Goal: Transaction & Acquisition: Purchase product/service

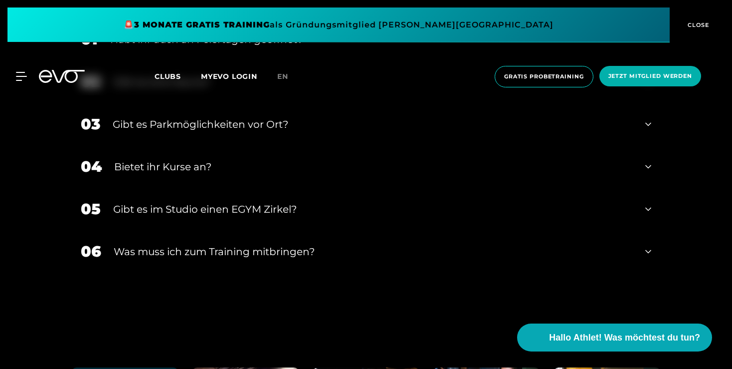
scroll to position [3317, 0]
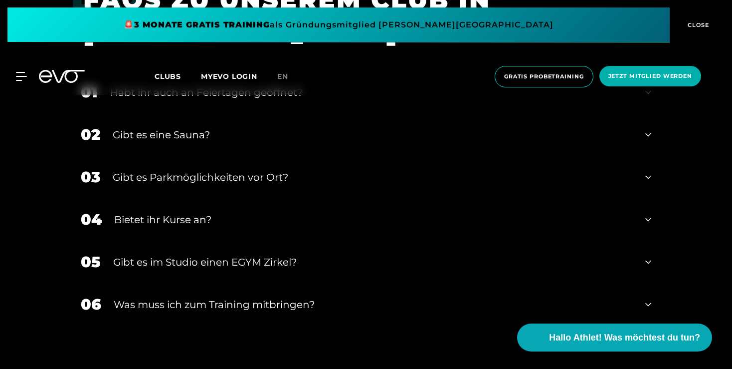
click at [179, 137] on div "Gibt es eine Sauna?" at bounding box center [373, 134] width 520 height 15
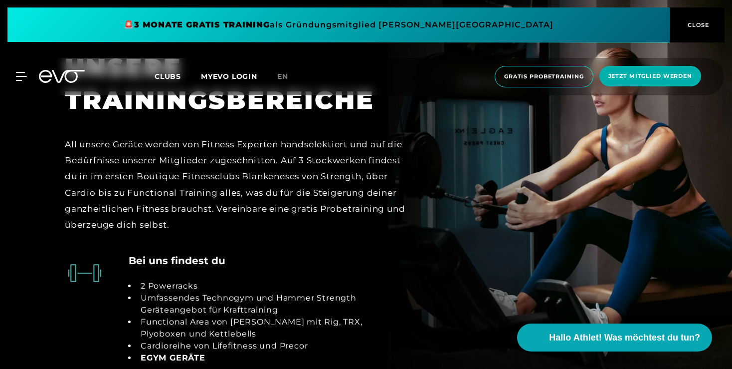
scroll to position [2053, 0]
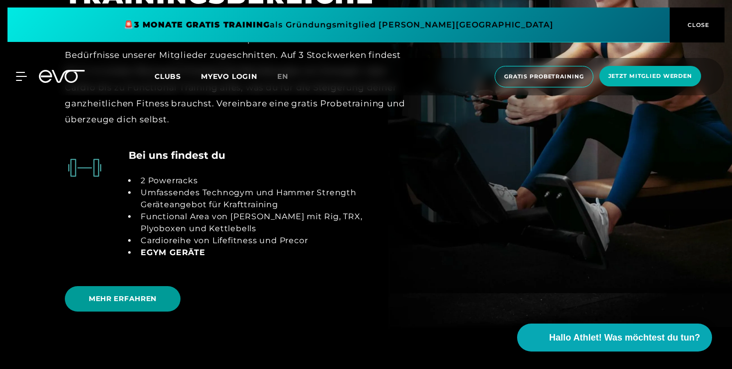
click at [119, 286] on span "MEHR ERFAHREN" at bounding box center [123, 298] width 116 height 25
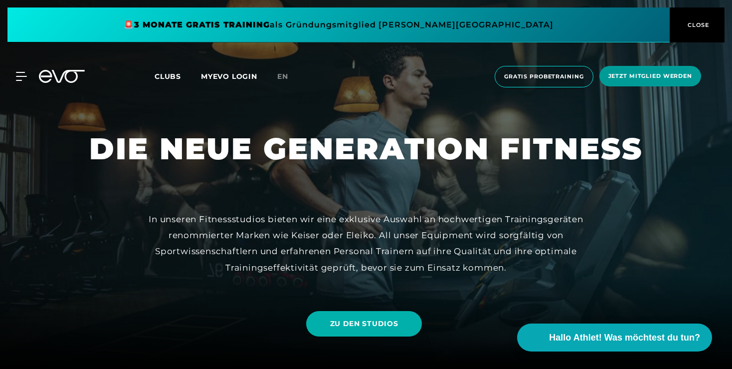
click at [657, 77] on span "Jetzt Mitglied werden" at bounding box center [650, 76] width 84 height 8
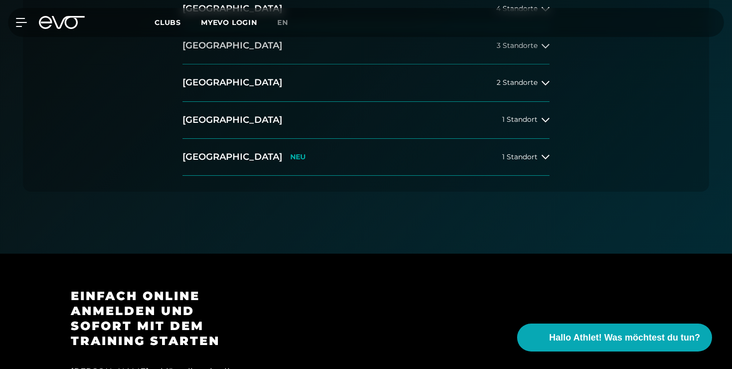
scroll to position [263, 0]
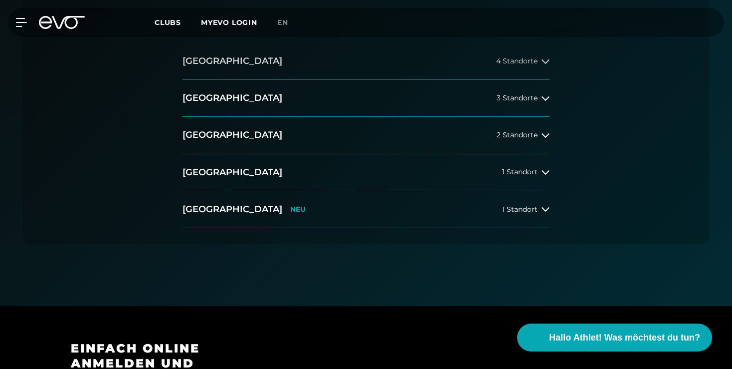
click at [513, 62] on span "4 Standorte" at bounding box center [516, 60] width 41 height 7
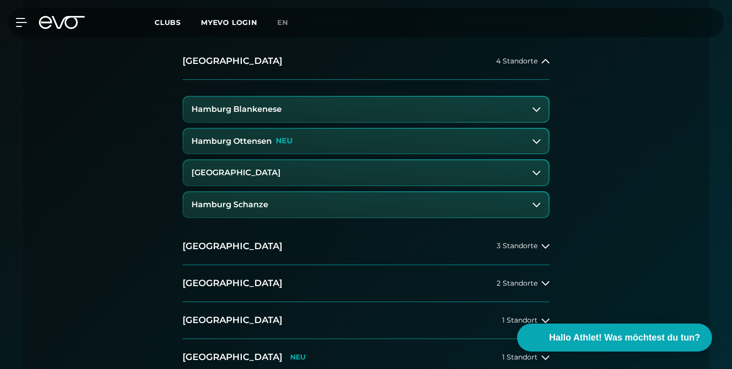
click at [266, 113] on h3 "Hamburg Blankenese" at bounding box center [236, 109] width 90 height 9
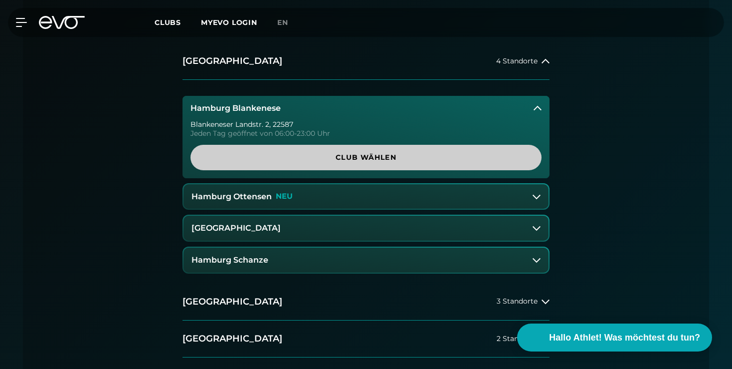
click at [342, 164] on span "Club wählen" at bounding box center [365, 157] width 351 height 25
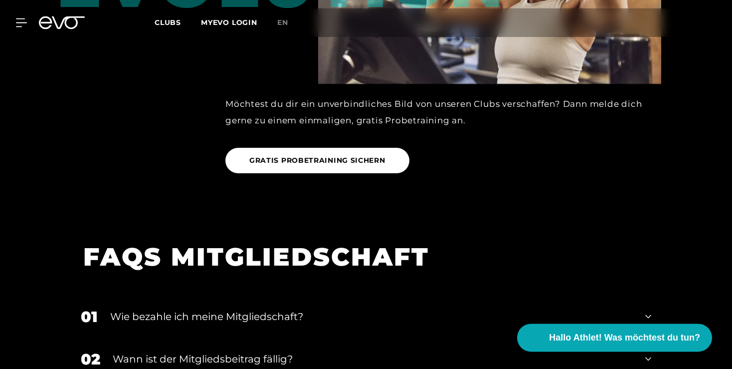
scroll to position [1590, 0]
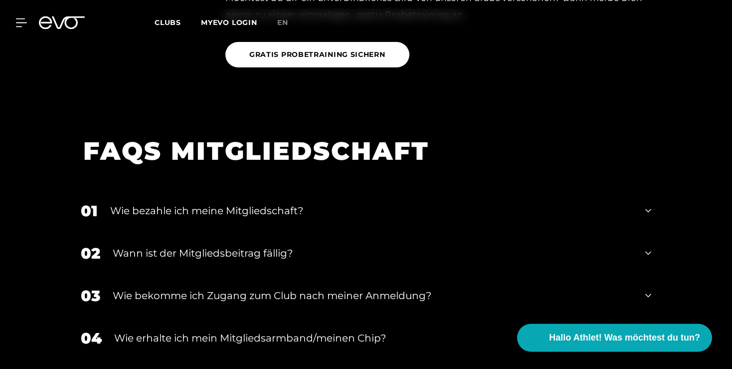
click at [206, 203] on div "Wie bezahle ich meine Mitgliedschaft?" at bounding box center [371, 210] width 523 height 15
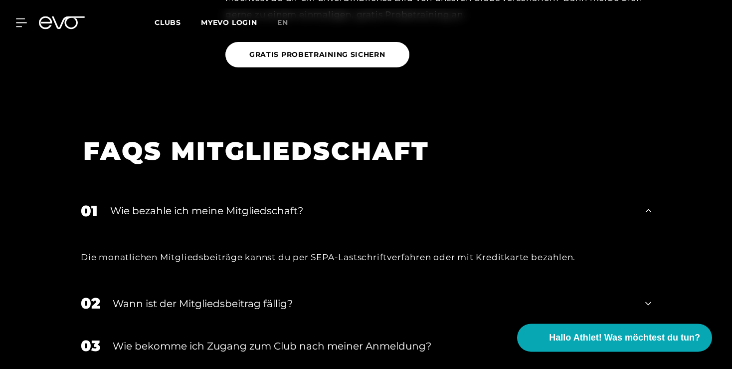
scroll to position [1695, 0]
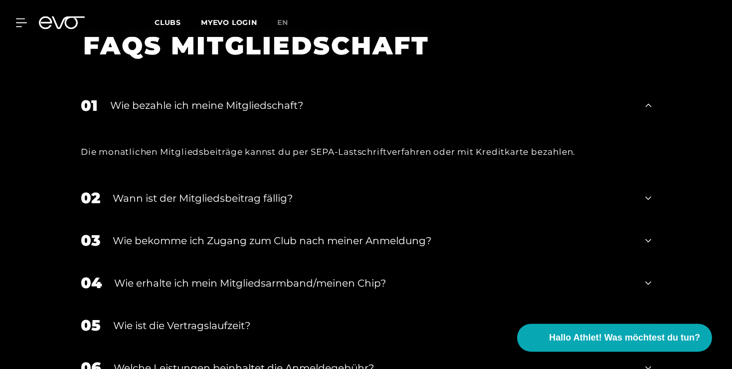
click at [193, 190] on div "Wann ist der Mitgliedsbeitrag fällig?" at bounding box center [373, 197] width 520 height 15
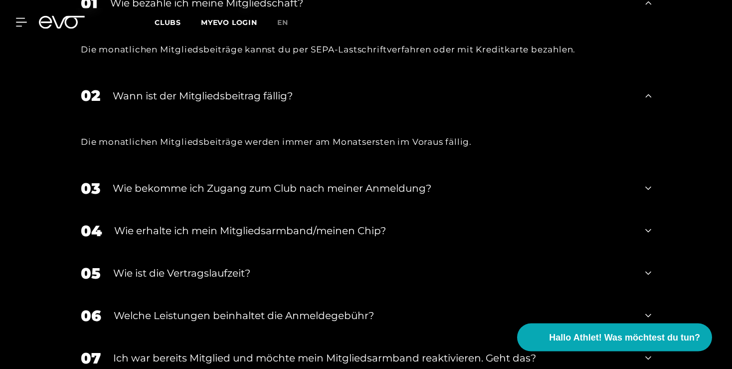
scroll to position [1800, 0]
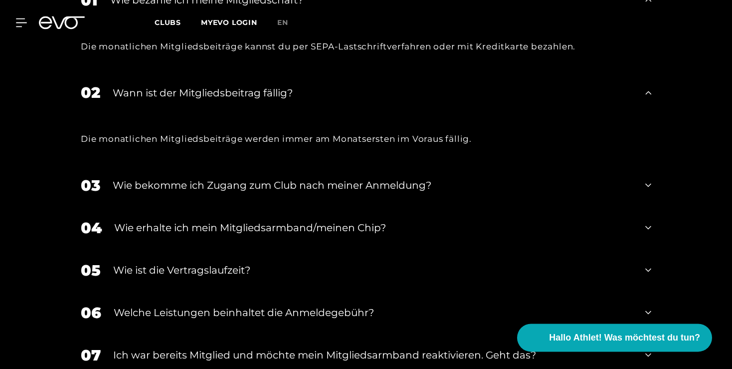
click at [183, 178] on div "Wie bekomme ich Zugang zum Club nach meiner Anmeldung?" at bounding box center [373, 185] width 520 height 15
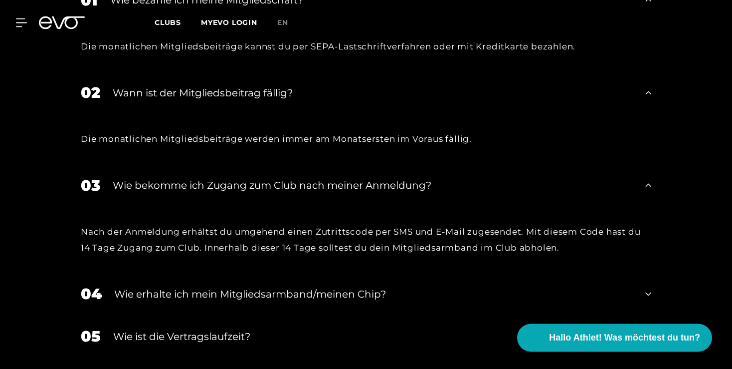
scroll to position [1853, 0]
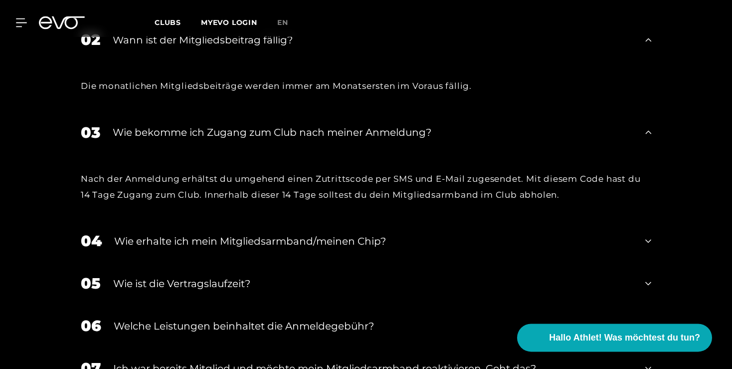
click at [220, 233] on div "Wie erhalte ich mein Mitgliedsarmband/meinen Chip?" at bounding box center [373, 240] width 519 height 15
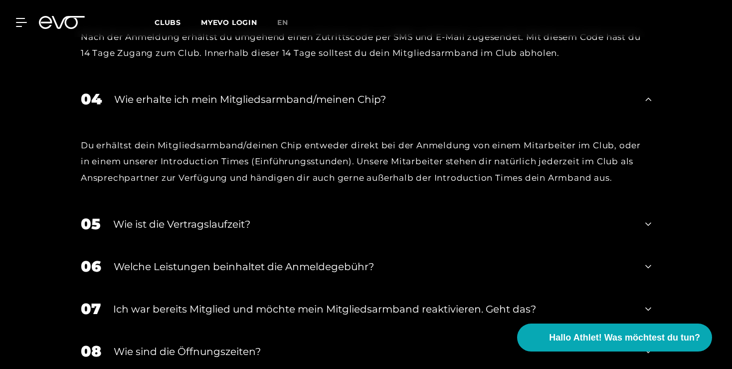
scroll to position [2011, 0]
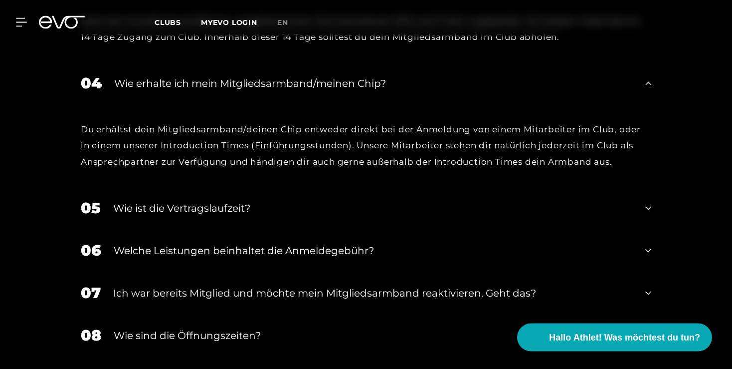
click at [202, 200] on div "Wie ist die Vertragslaufzeit?" at bounding box center [373, 207] width 520 height 15
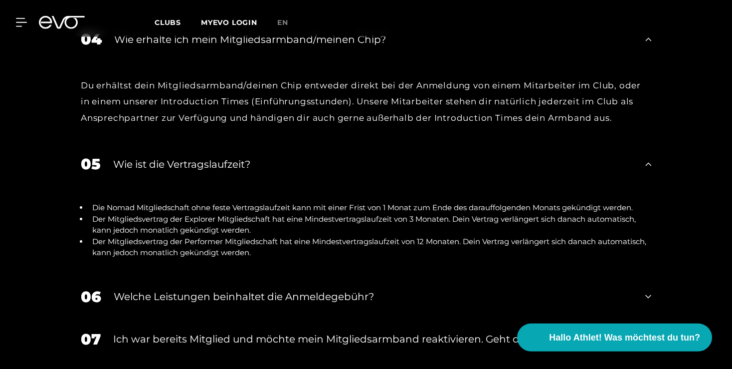
scroll to position [2063, 0]
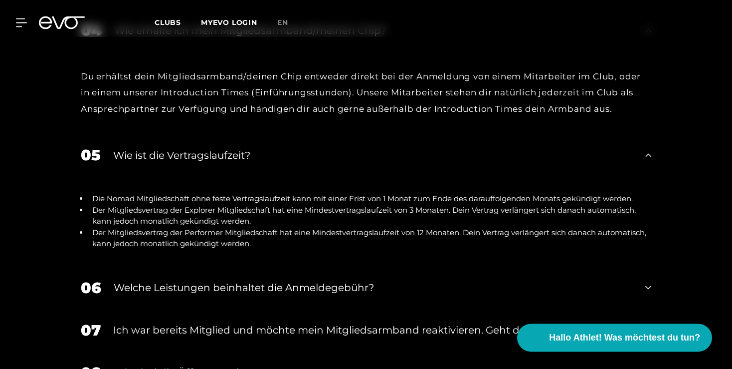
click at [216, 280] on div "Welche Leistungen beinhaltet die Anmeldegebühr?" at bounding box center [373, 287] width 519 height 15
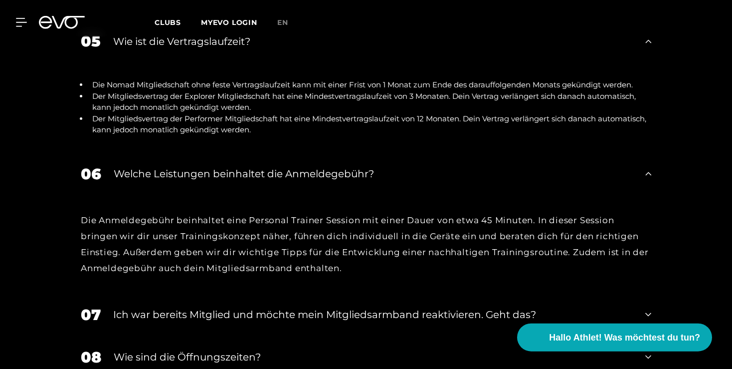
scroll to position [2221, 0]
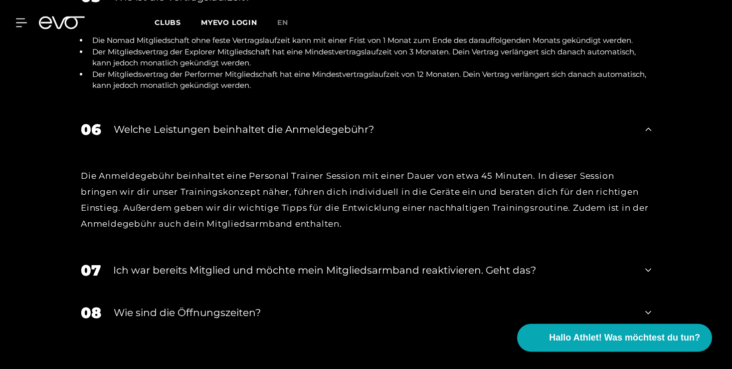
click at [207, 262] on div "Ich war bereits Mitglied und möchte mein Mitgliedsarmband reaktivieren. Geht da…" at bounding box center [373, 269] width 520 height 15
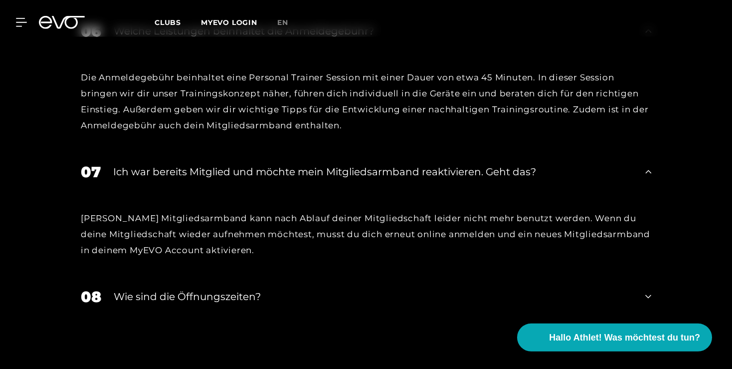
scroll to position [2432, 0]
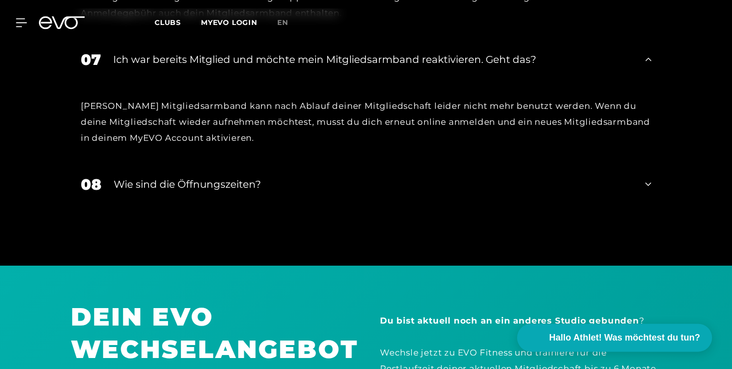
click at [199, 177] on div "Wie sind die Öffnungszeiten?" at bounding box center [373, 184] width 519 height 15
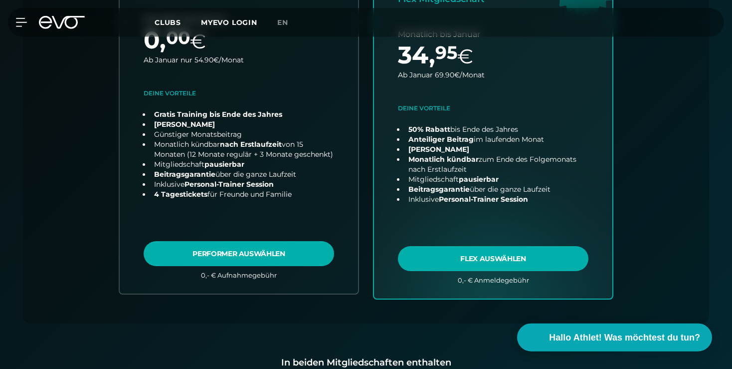
scroll to position [431, 0]
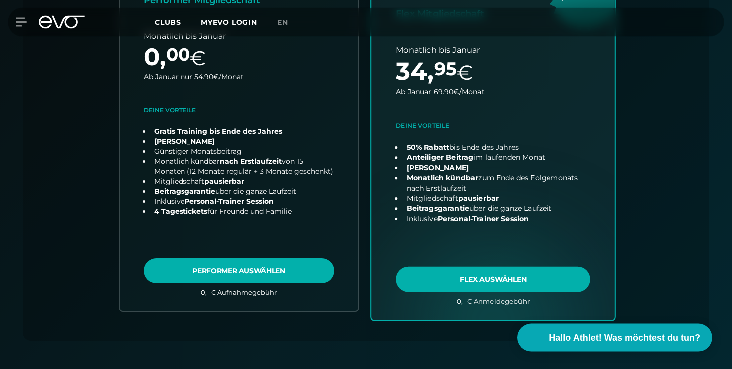
click at [477, 275] on link "choose plan" at bounding box center [492, 123] width 243 height 392
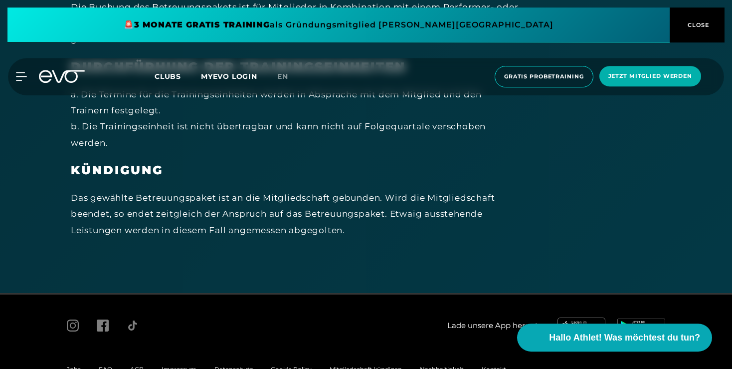
scroll to position [6184, 0]
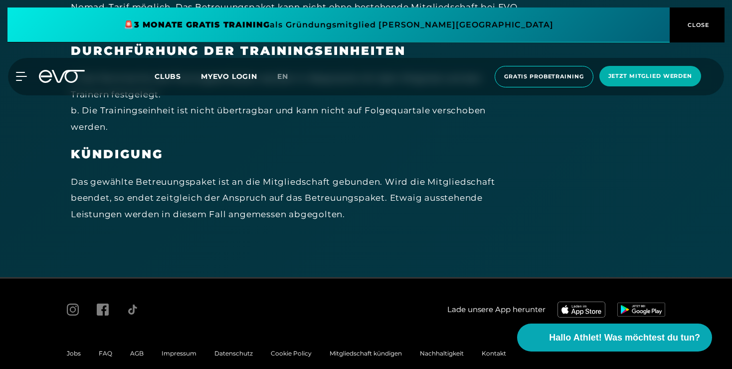
click at [28, 79] on div "MyEVO Login Über EVO Mitgliedschaften Probetraining TAGESPASS EVO Studios Düsse…" at bounding box center [15, 76] width 35 height 9
click at [14, 77] on div at bounding box center [15, 76] width 30 height 9
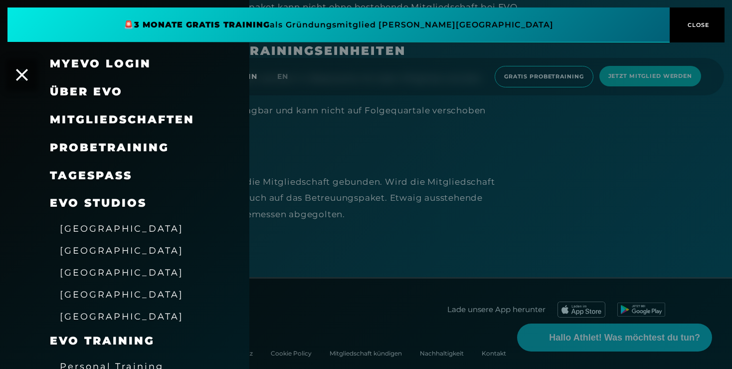
click at [87, 167] on div "TAGESPASS" at bounding box center [137, 176] width 175 height 28
click at [92, 177] on link "TAGESPASS" at bounding box center [91, 175] width 82 height 13
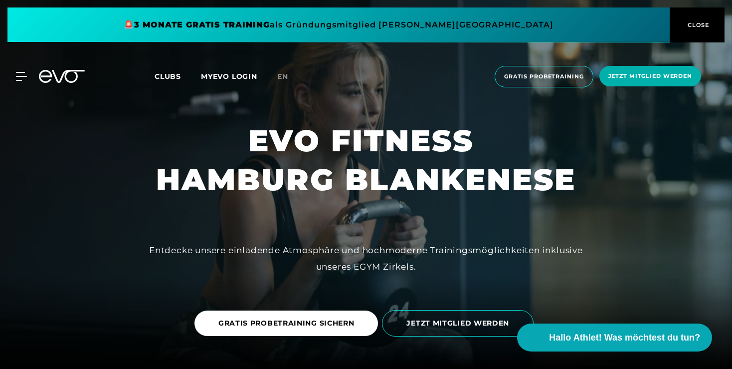
click at [231, 74] on link "MYEVO LOGIN" at bounding box center [229, 76] width 56 height 9
click at [406, 157] on h1 "EVO FITNESS HAMBURG BLANKENESE" at bounding box center [366, 160] width 420 height 78
